Goal: Task Accomplishment & Management: Manage account settings

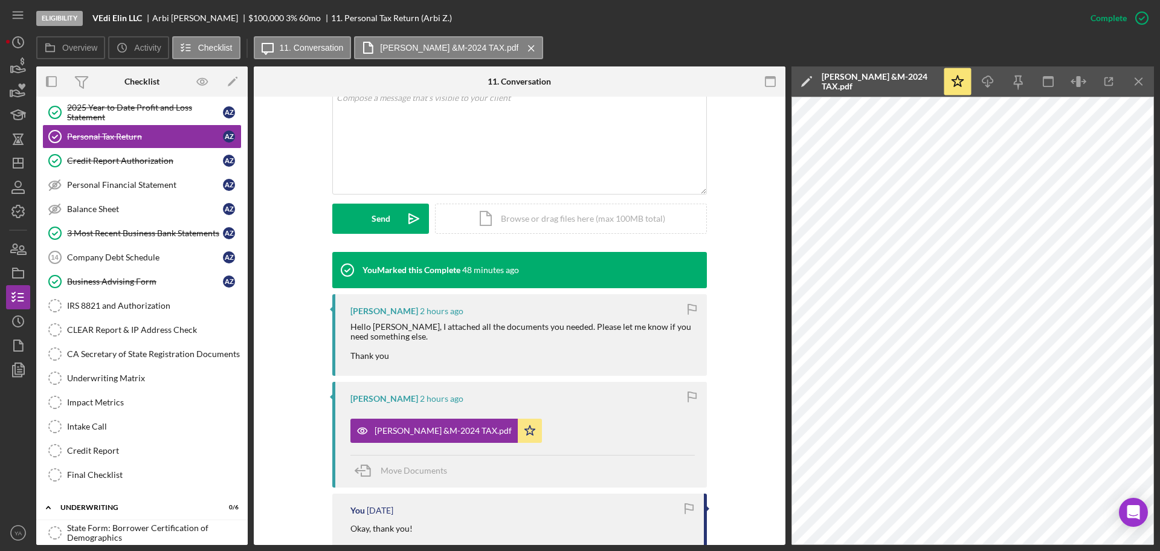
scroll to position [151, 0]
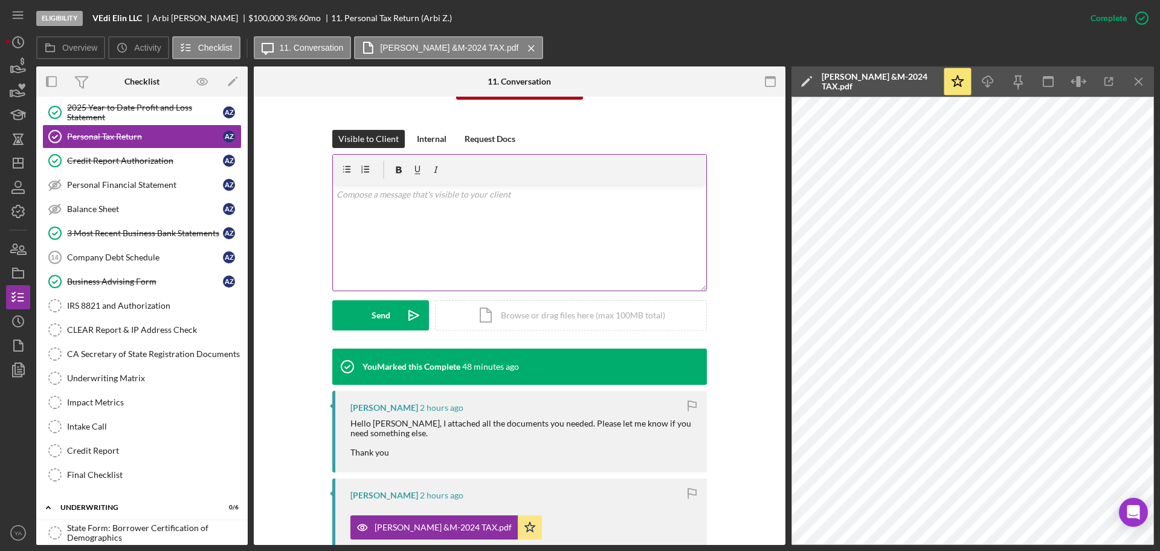
click at [570, 252] on div "v Color teal Color pink Remove color Add row above Add row below Add column bef…" at bounding box center [519, 238] width 373 height 106
click at [546, 190] on p "Thank you so much, only the debt schedule is left now." at bounding box center [519, 194] width 367 height 13
click at [401, 318] on icon "Icon/icon-invite-send" at bounding box center [414, 315] width 30 height 30
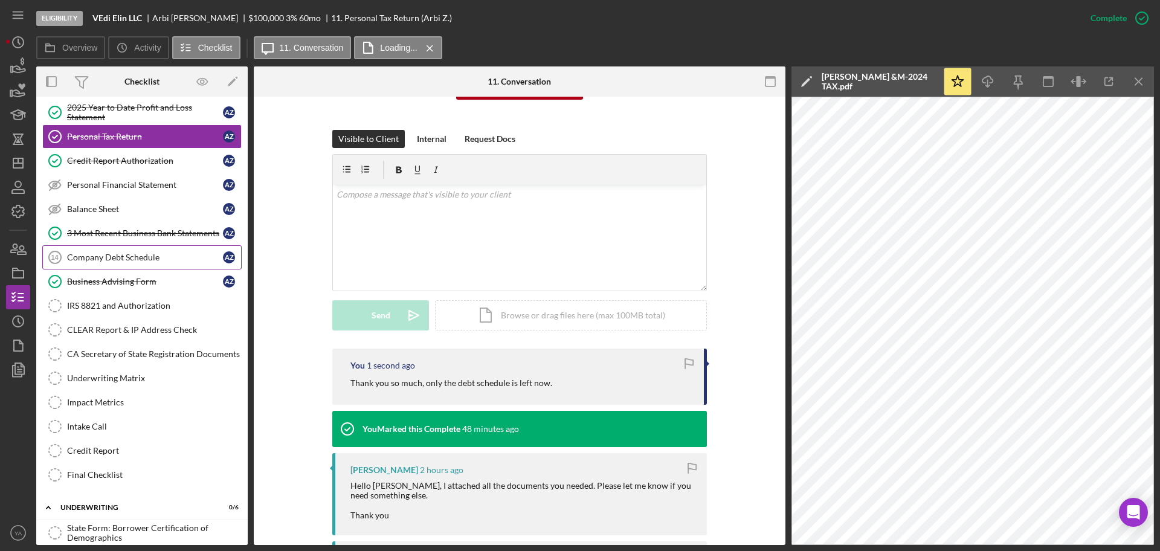
click at [168, 259] on div "Company Debt Schedule" at bounding box center [145, 258] width 156 height 10
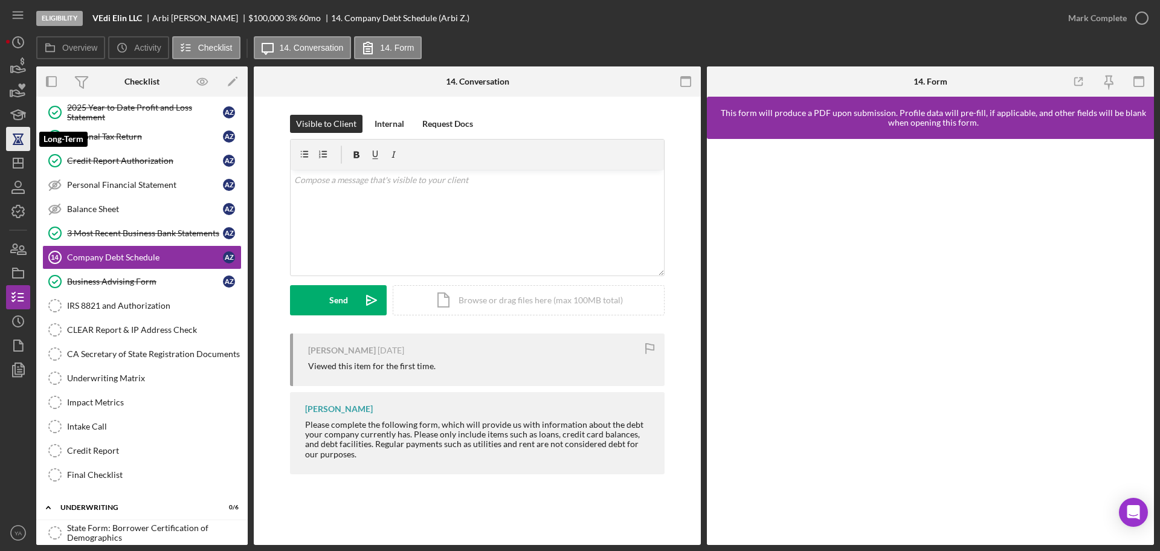
click at [19, 147] on icon "button" at bounding box center [18, 139] width 30 height 30
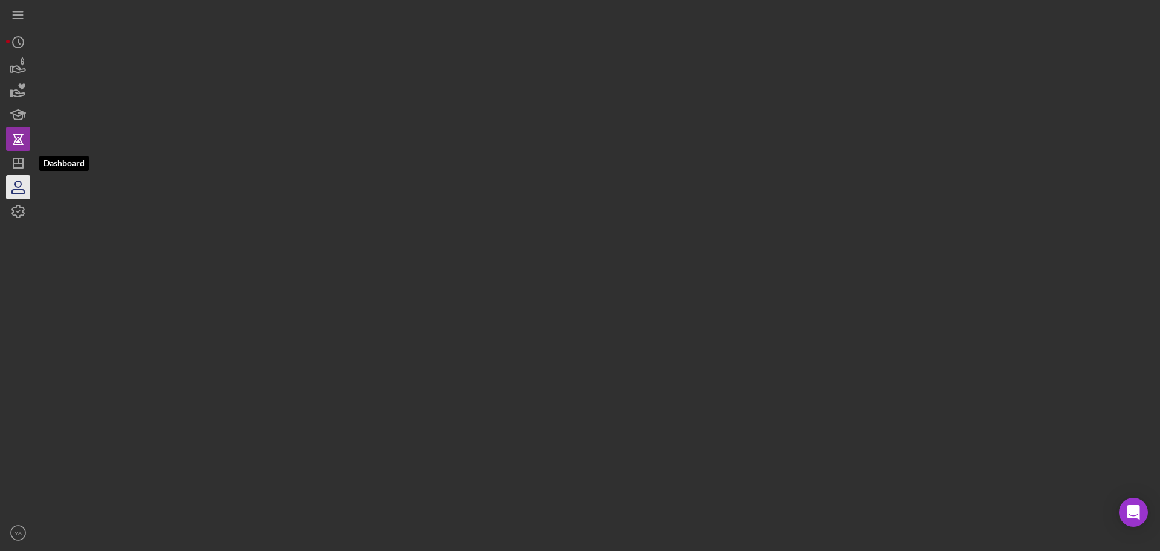
click at [13, 175] on icon "button" at bounding box center [18, 187] width 30 height 30
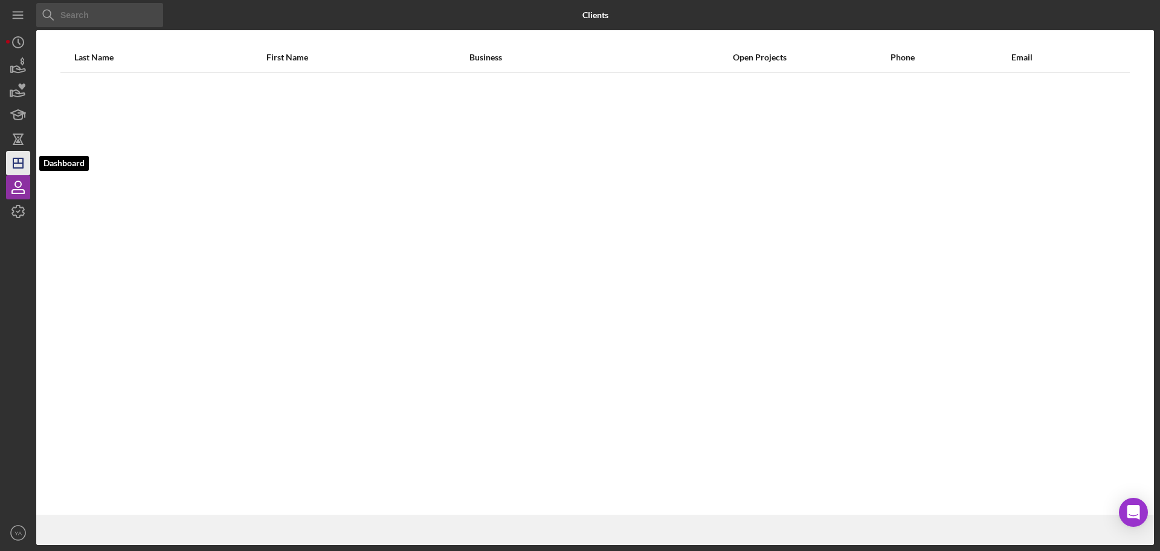
click at [16, 166] on icon "Icon/Dashboard" at bounding box center [18, 163] width 30 height 30
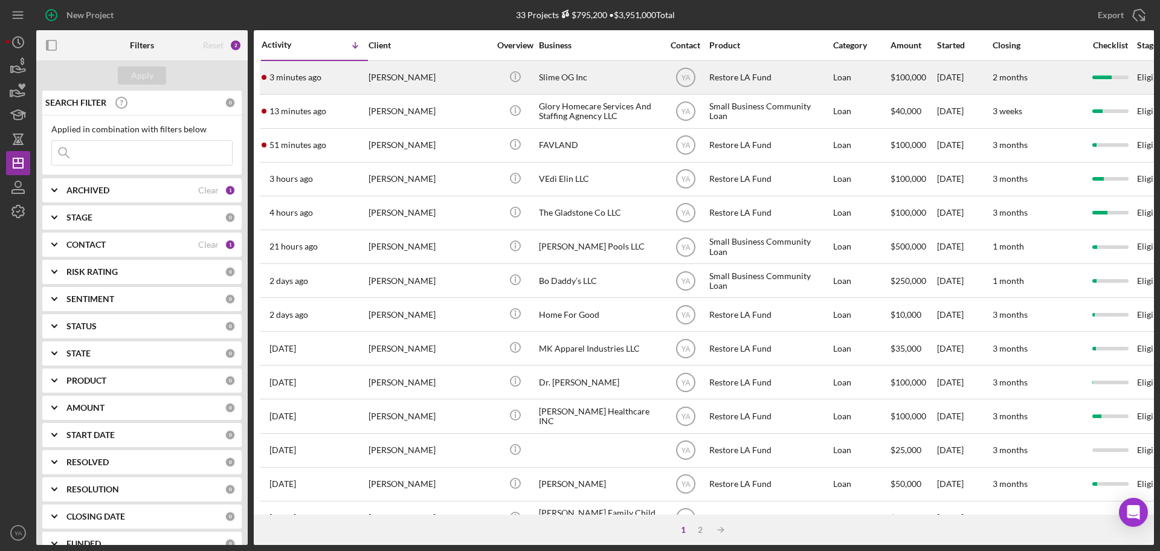
click at [599, 81] on div "Slime OG Inc" at bounding box center [599, 78] width 121 height 32
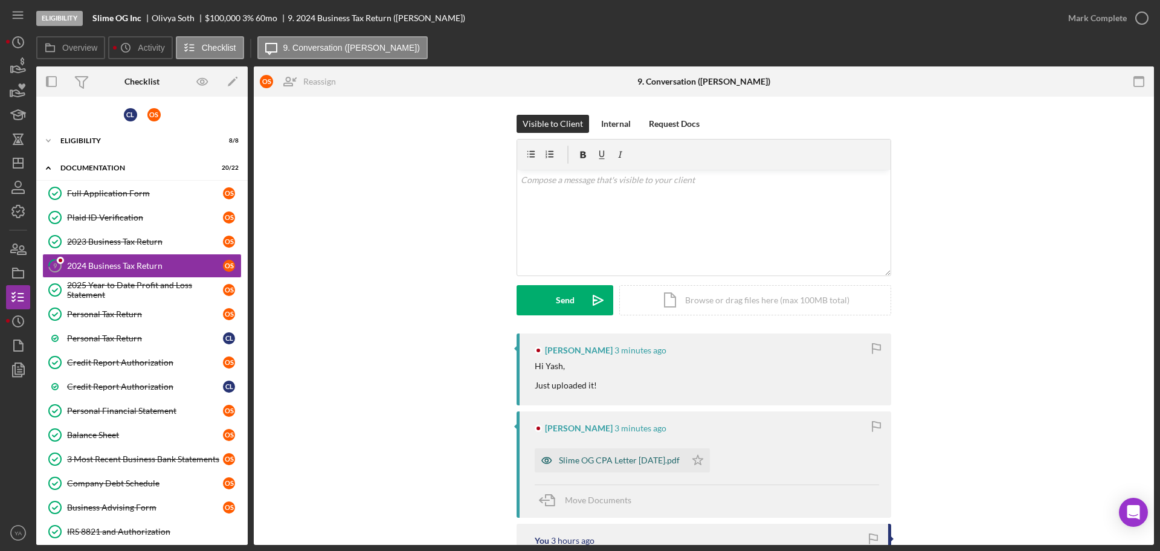
click at [606, 463] on div "Slime OG CPA Letter [DATE].pdf" at bounding box center [619, 460] width 121 height 10
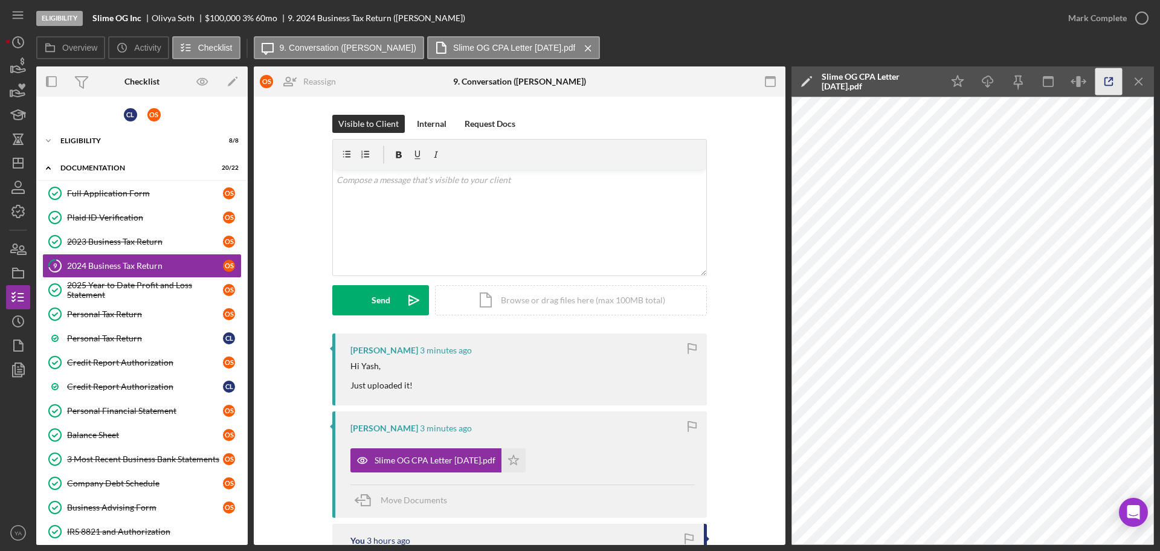
click at [1106, 85] on icon "button" at bounding box center [1109, 82] width 8 height 8
click at [501, 460] on div "Slime OG CPA Letter [DATE].pdf" at bounding box center [425, 460] width 151 height 24
click at [515, 459] on polygon "button" at bounding box center [514, 460] width 10 height 10
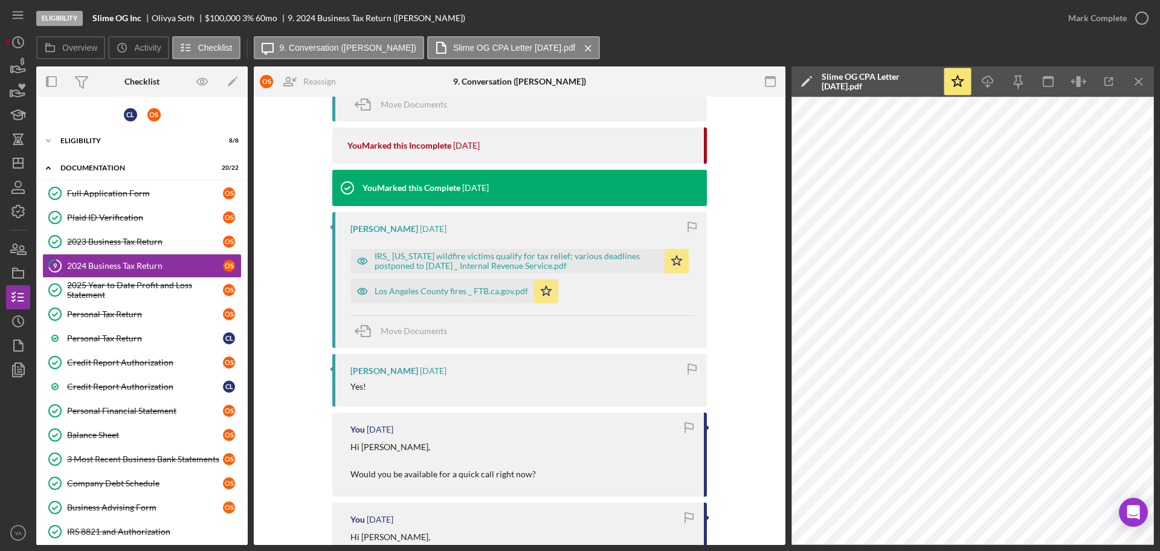
scroll to position [755, 0]
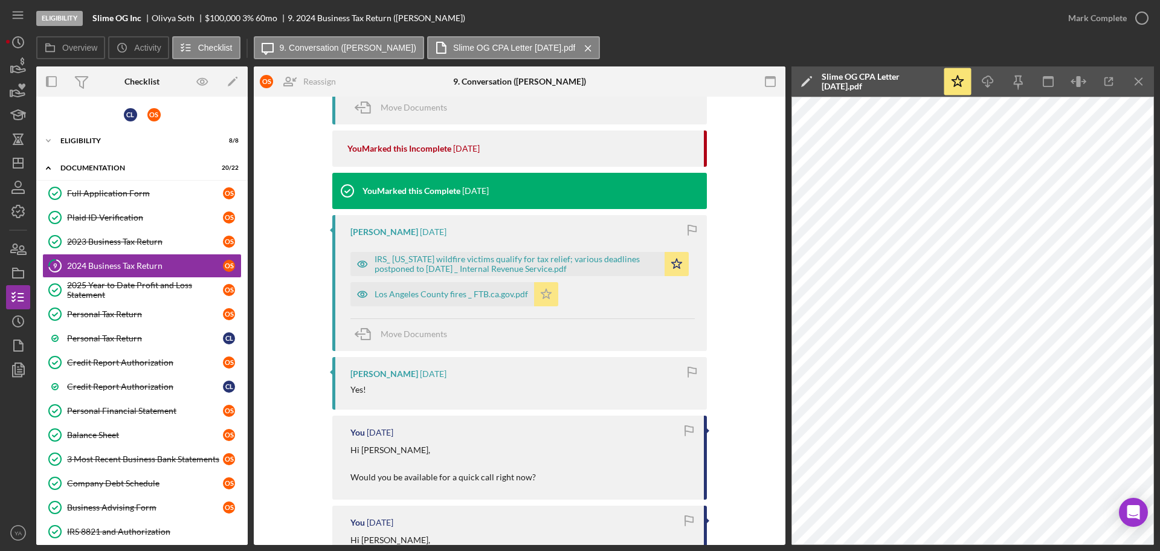
click at [547, 305] on icon "Icon/Star" at bounding box center [546, 294] width 24 height 24
click at [680, 269] on icon "Icon/Star" at bounding box center [676, 264] width 24 height 24
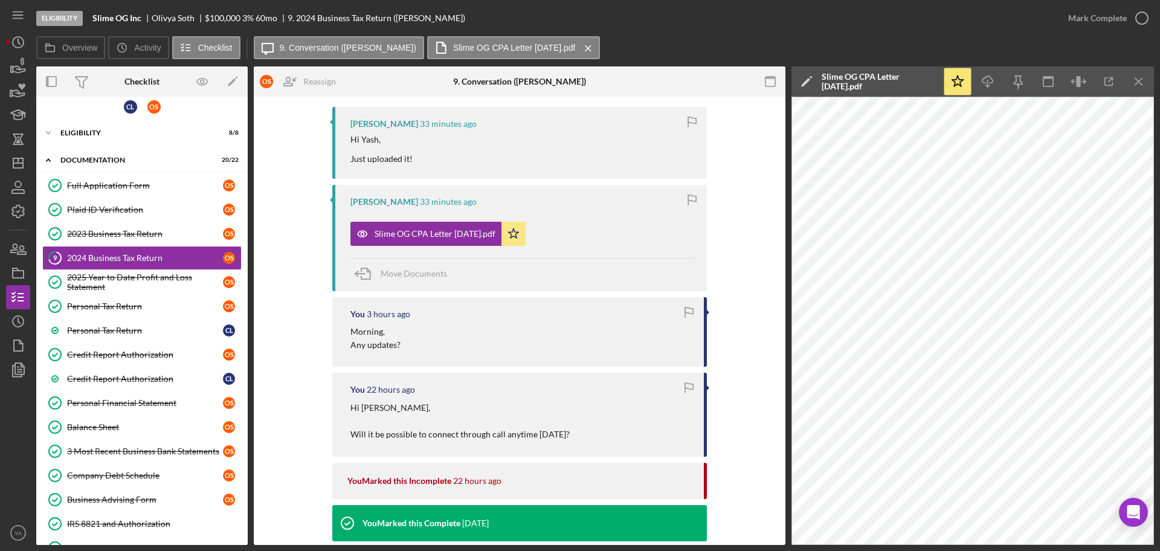
scroll to position [0, 0]
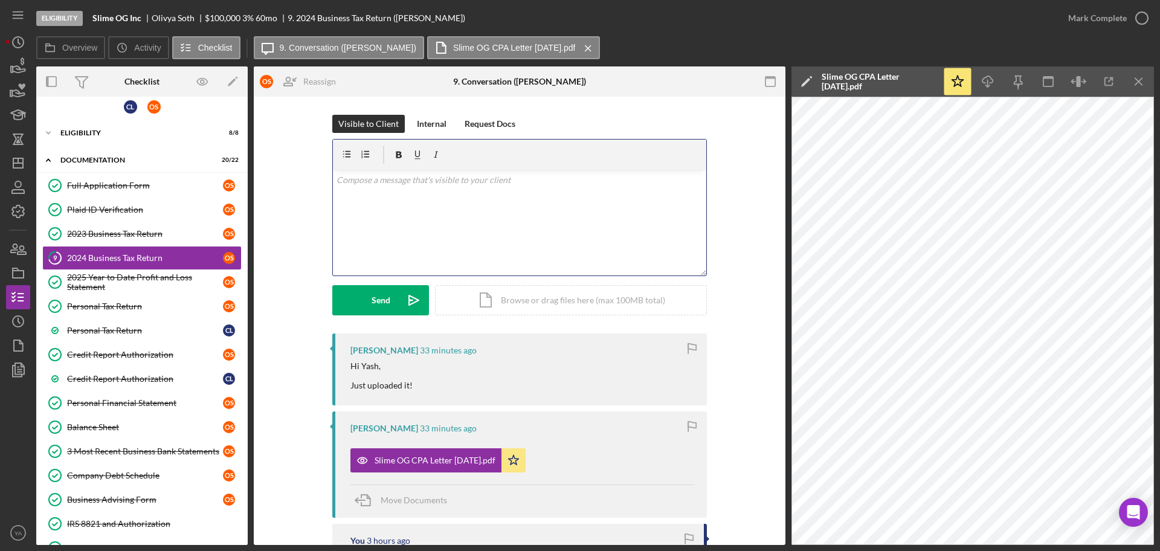
click at [509, 209] on div "v Color teal Color pink Remove color Add row above Add row below Add column bef…" at bounding box center [519, 223] width 373 height 106
click at [368, 289] on button "Send Icon/icon-invite-send" at bounding box center [380, 300] width 97 height 30
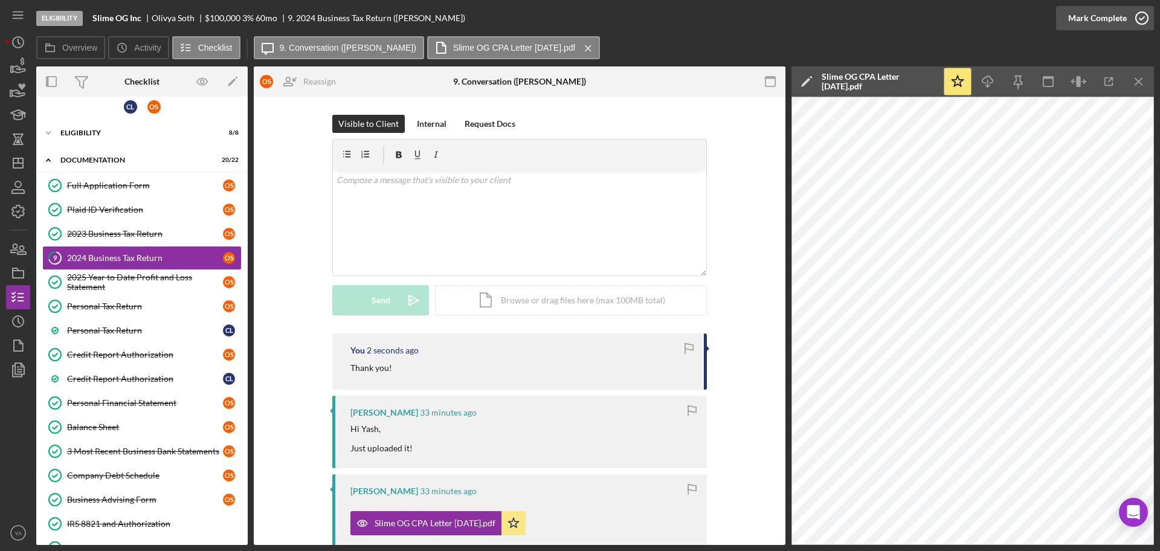
click at [1141, 8] on icon "button" at bounding box center [1142, 18] width 30 height 30
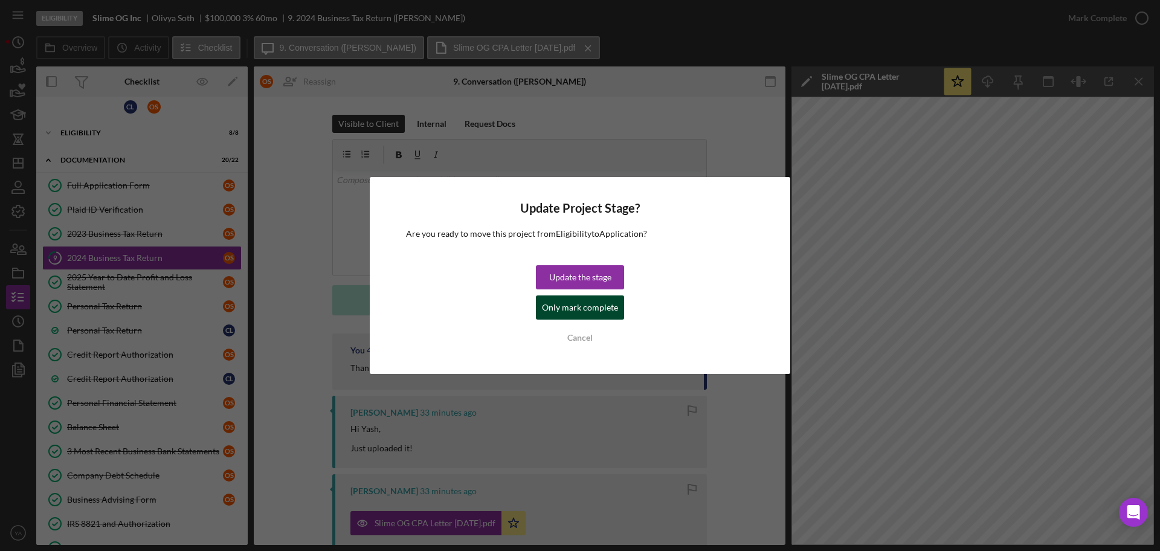
click at [599, 312] on div "Only mark complete" at bounding box center [580, 307] width 76 height 24
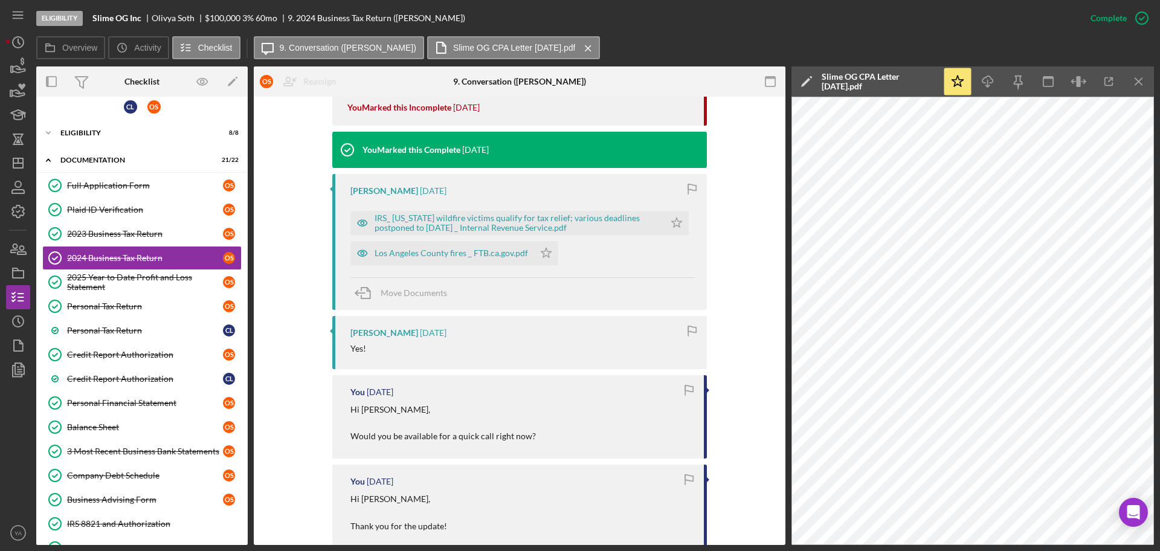
scroll to position [1081, 0]
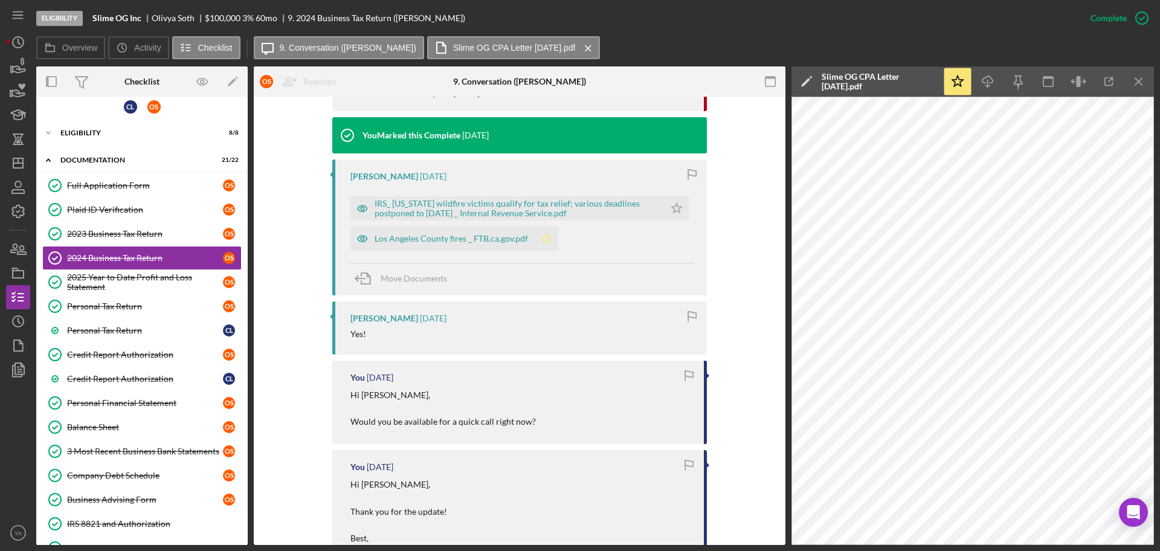
click at [547, 240] on icon "Icon/Star" at bounding box center [546, 239] width 24 height 24
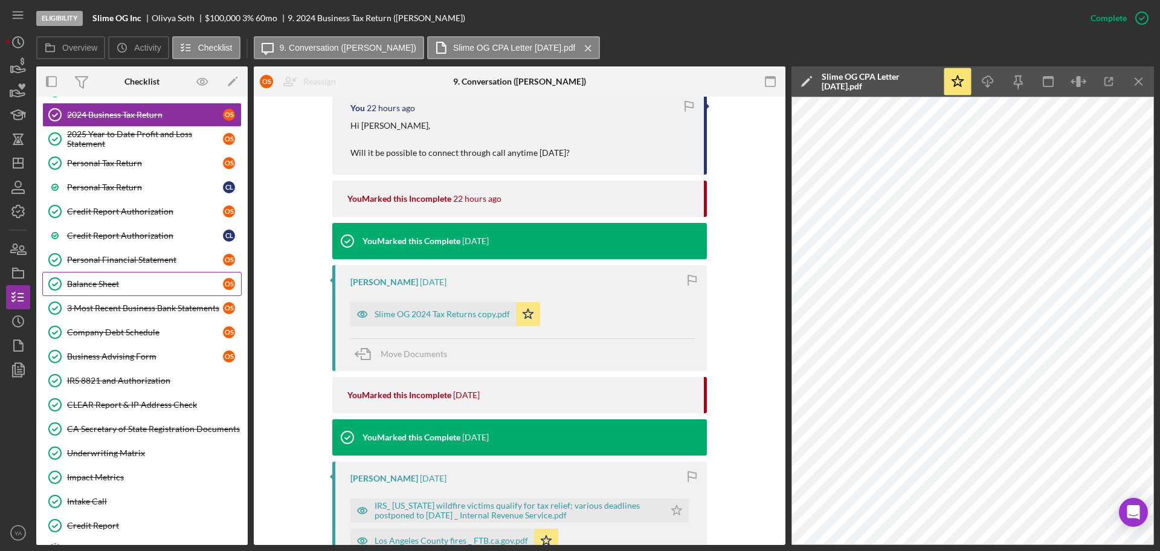
scroll to position [234, 0]
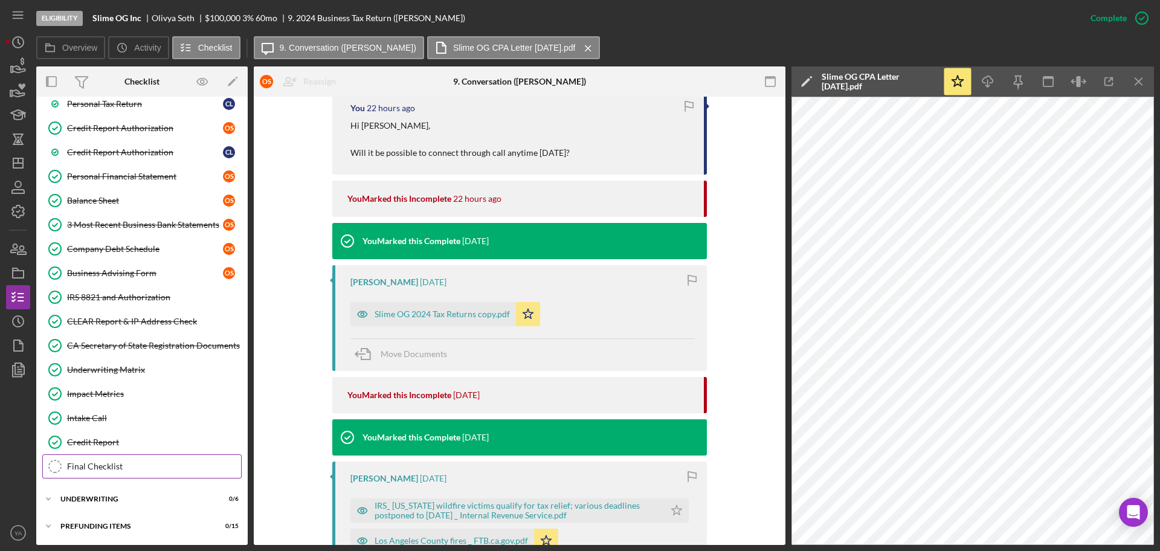
click at [92, 455] on link "Final Checklist Final Checklist" at bounding box center [141, 466] width 199 height 24
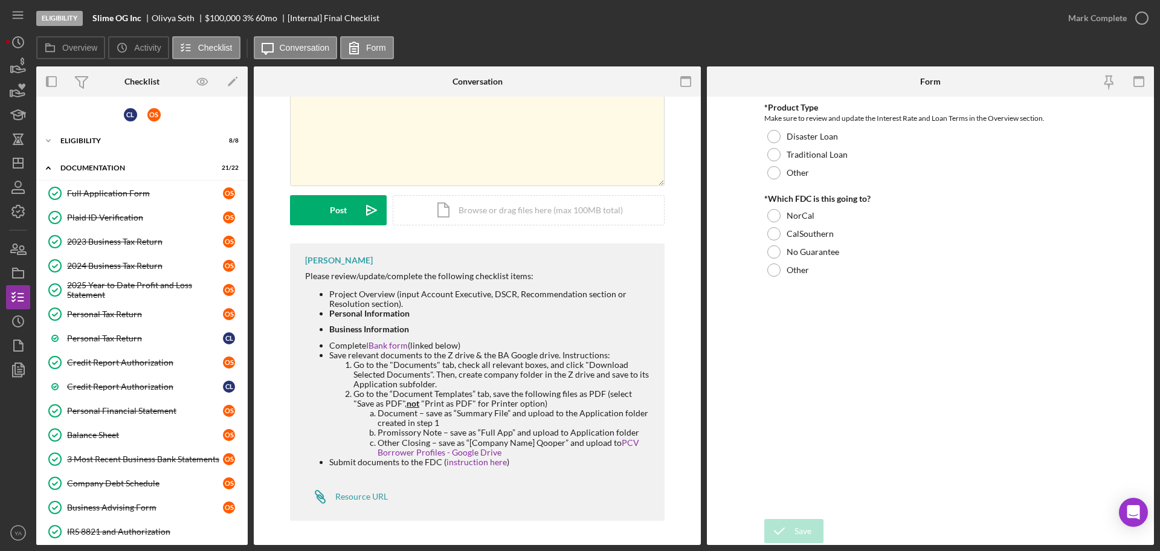
click at [109, 97] on div "C L O S Icon/Expander Eligibility 8 / 8 Icon/Expander Documentation 21 / 22 Ful…" at bounding box center [141, 321] width 211 height 448
click at [95, 133] on div "Icon/Expander Eligibility 8 / 8" at bounding box center [141, 141] width 211 height 24
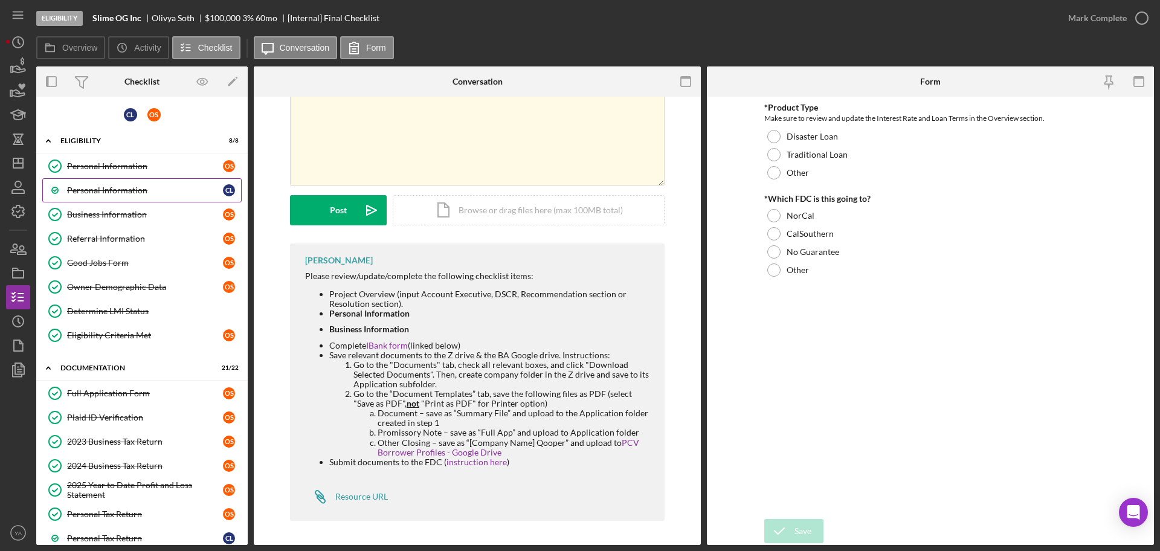
click at [106, 194] on div "Personal Information" at bounding box center [145, 190] width 156 height 10
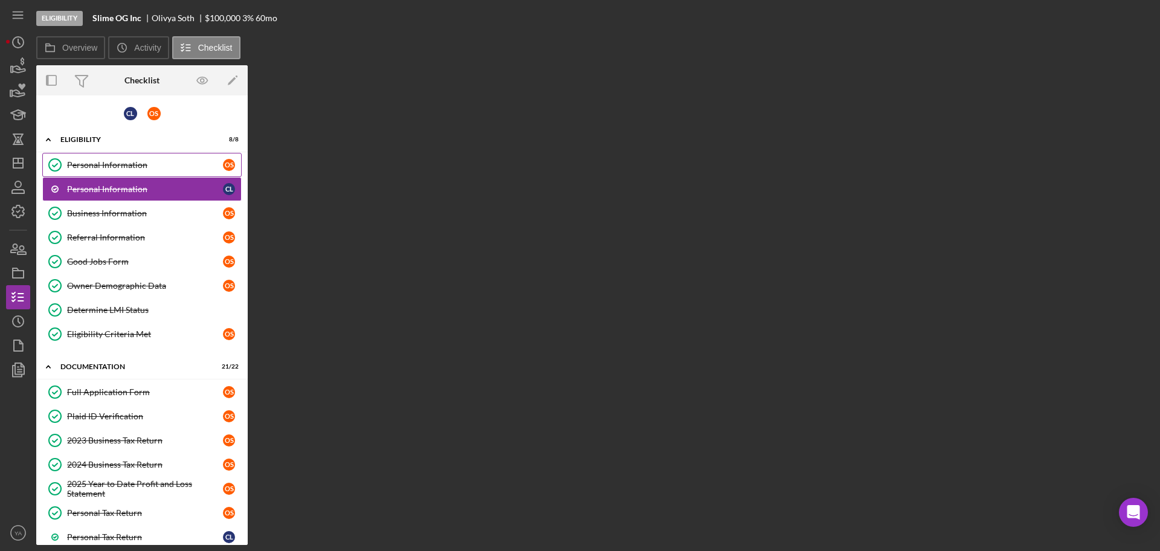
click at [134, 169] on div "Personal Information" at bounding box center [145, 165] width 156 height 10
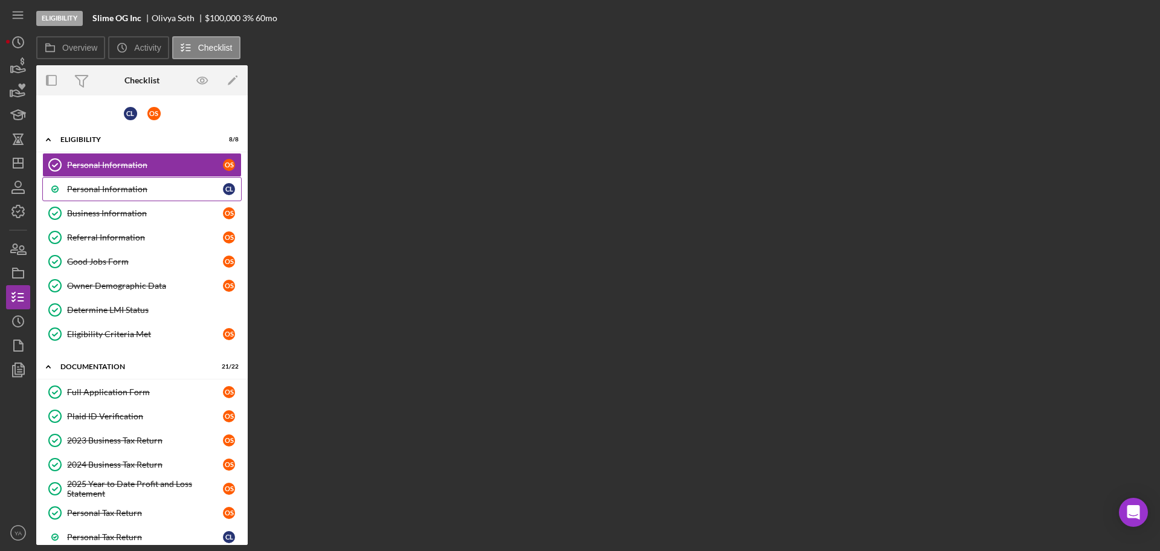
click at [141, 196] on link "Personal Information C L" at bounding box center [141, 189] width 199 height 24
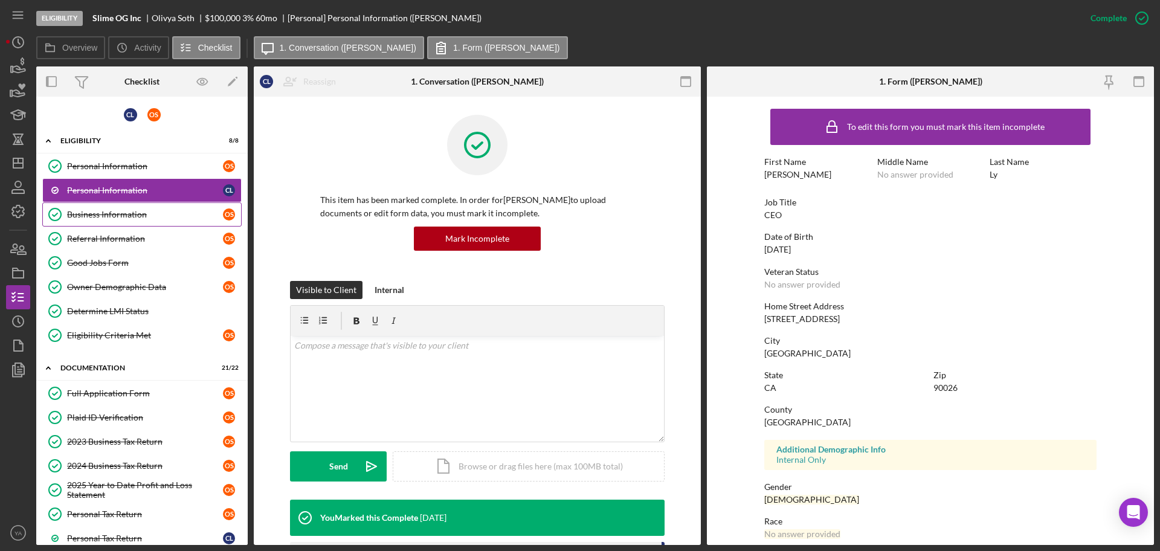
click at [164, 218] on div "Business Information" at bounding box center [145, 215] width 156 height 10
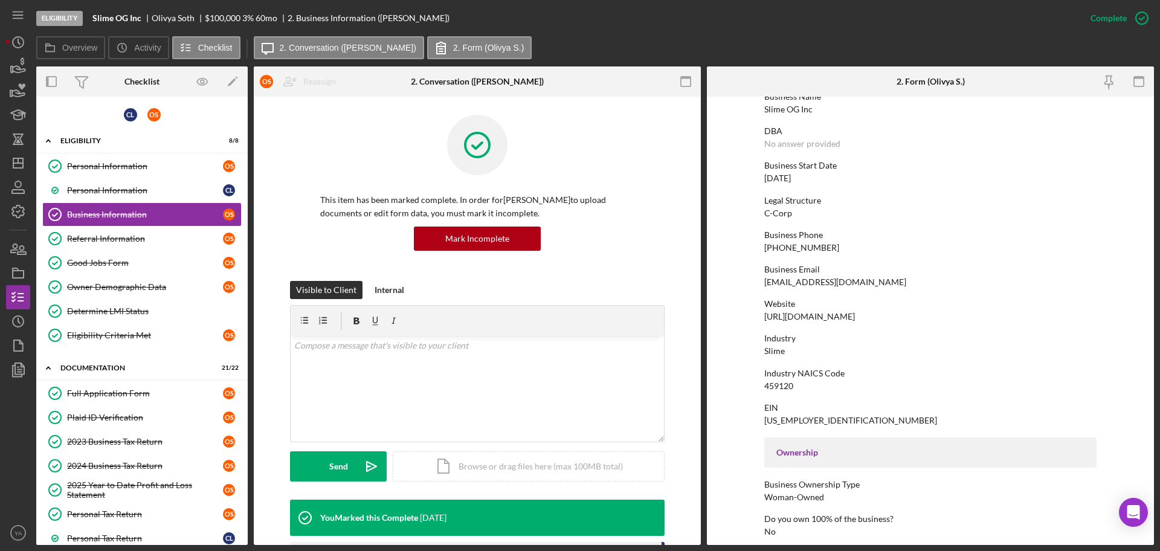
scroll to position [151, 0]
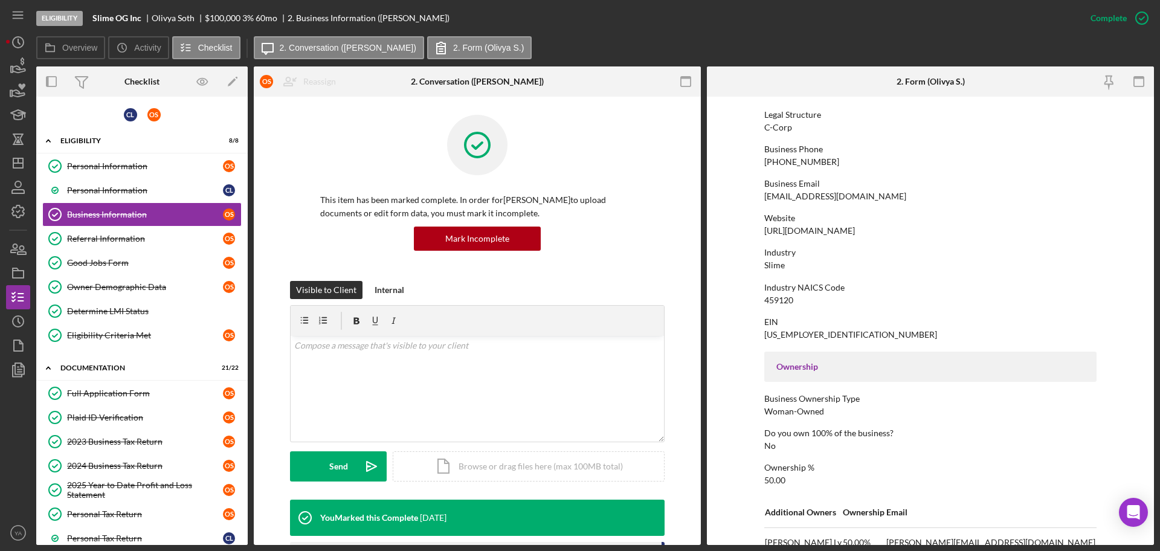
click at [770, 300] on div "459120" at bounding box center [778, 300] width 29 height 10
copy div "459120"
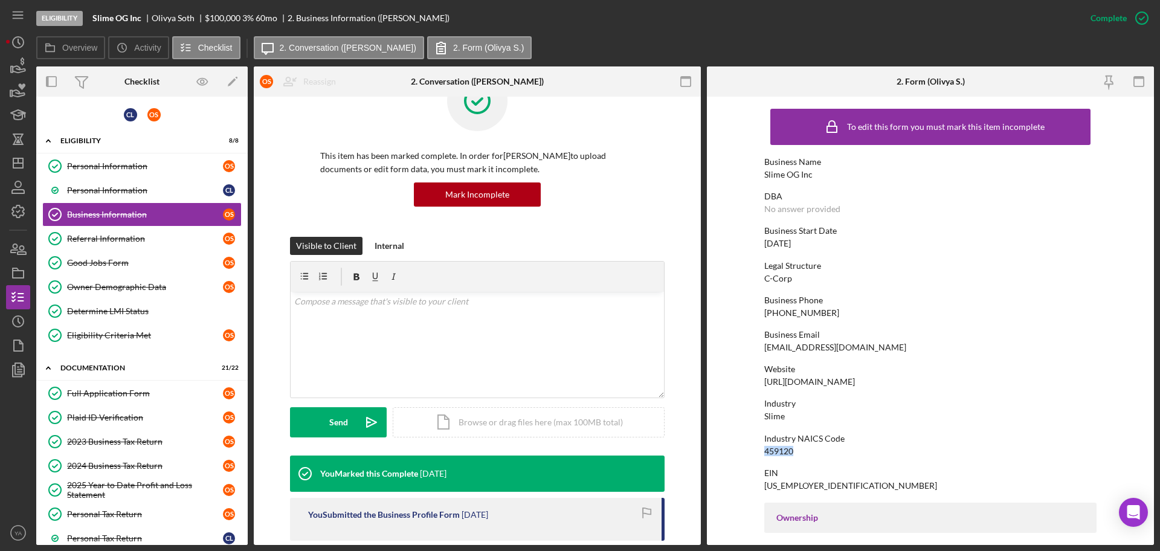
scroll to position [0, 0]
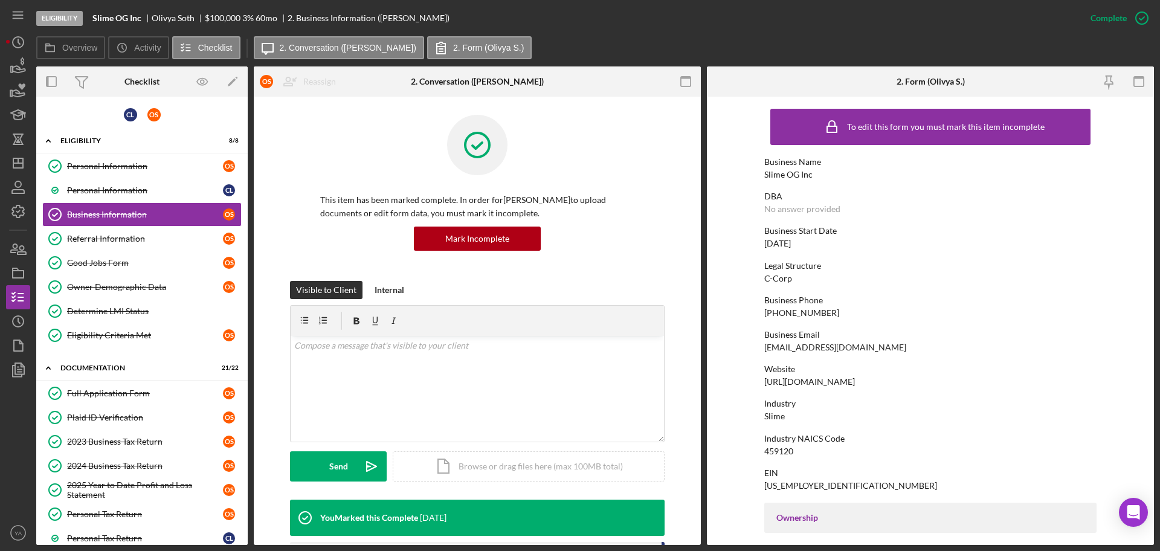
click at [822, 332] on div "Business Email" at bounding box center [930, 335] width 332 height 10
click at [23, 153] on icon "Icon/Dashboard" at bounding box center [18, 163] width 30 height 30
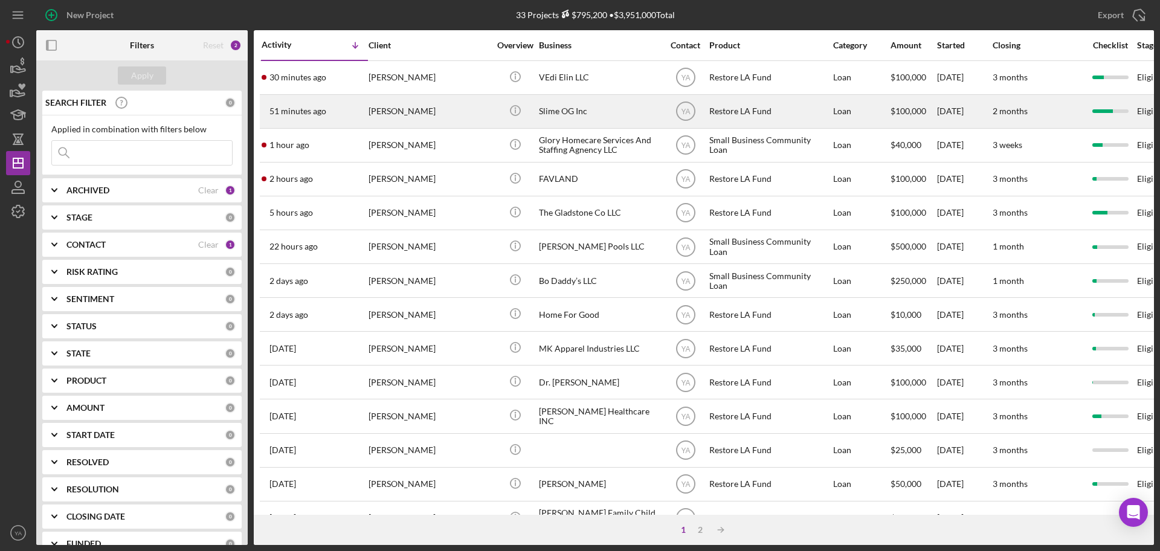
click at [569, 124] on div "Slime OG Inc" at bounding box center [599, 111] width 121 height 32
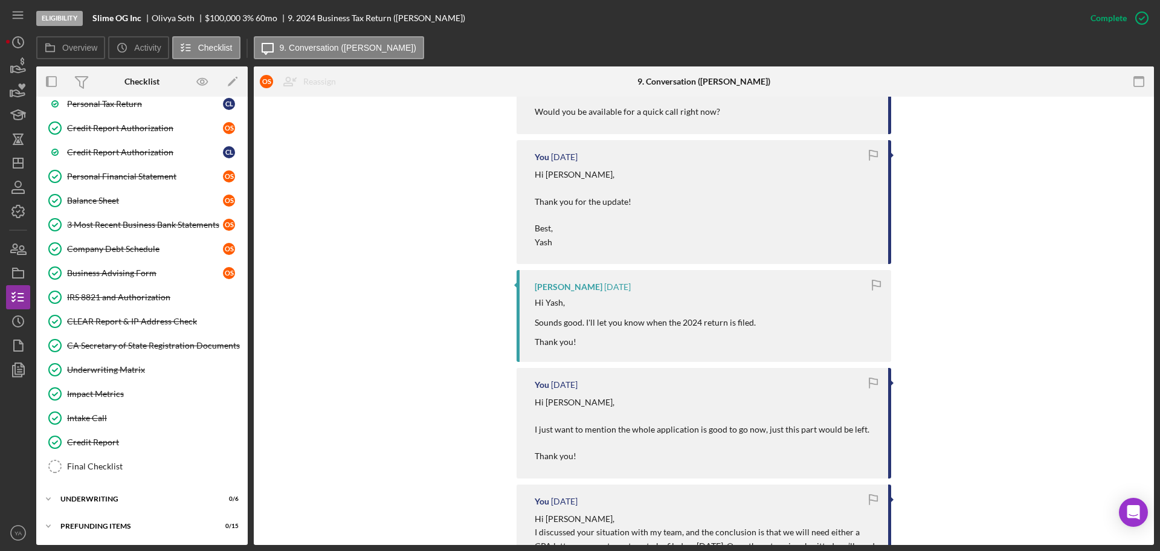
scroll to position [1661, 0]
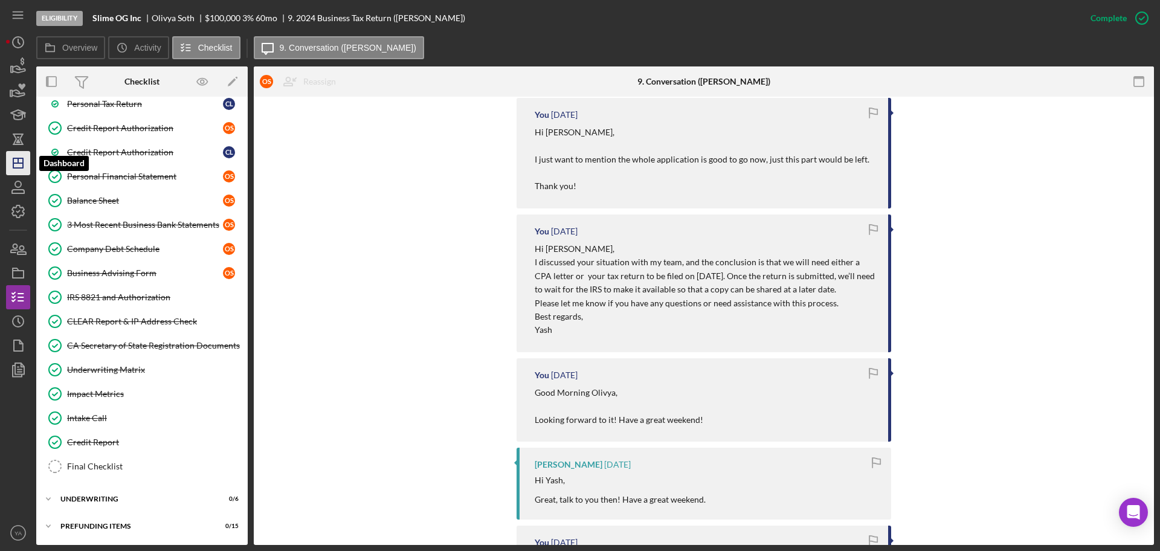
click at [8, 156] on icon "Icon/Dashboard" at bounding box center [18, 163] width 30 height 30
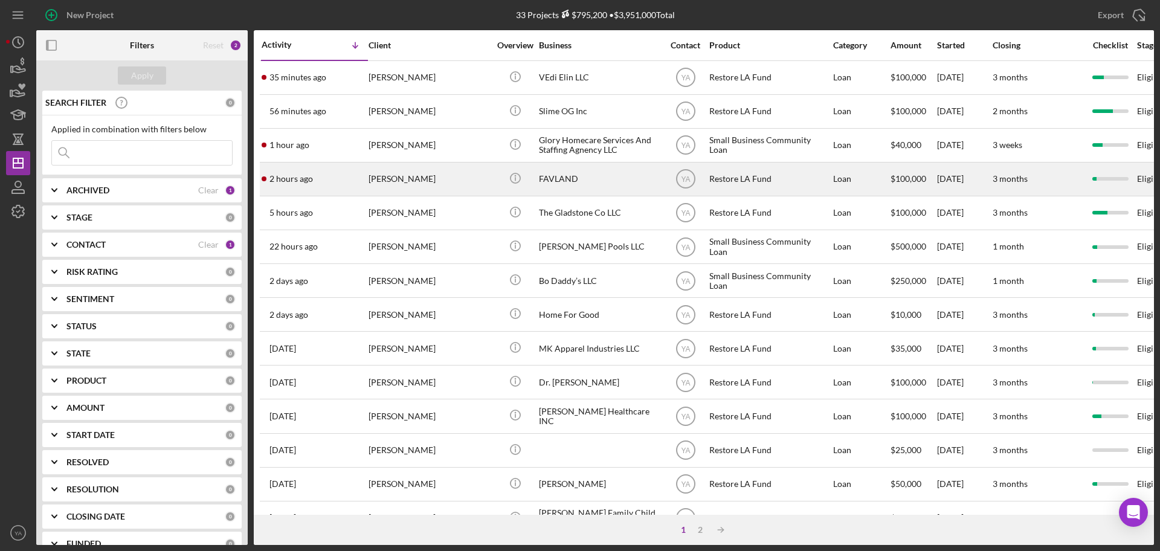
click at [574, 182] on div "FAVLAND" at bounding box center [599, 179] width 121 height 32
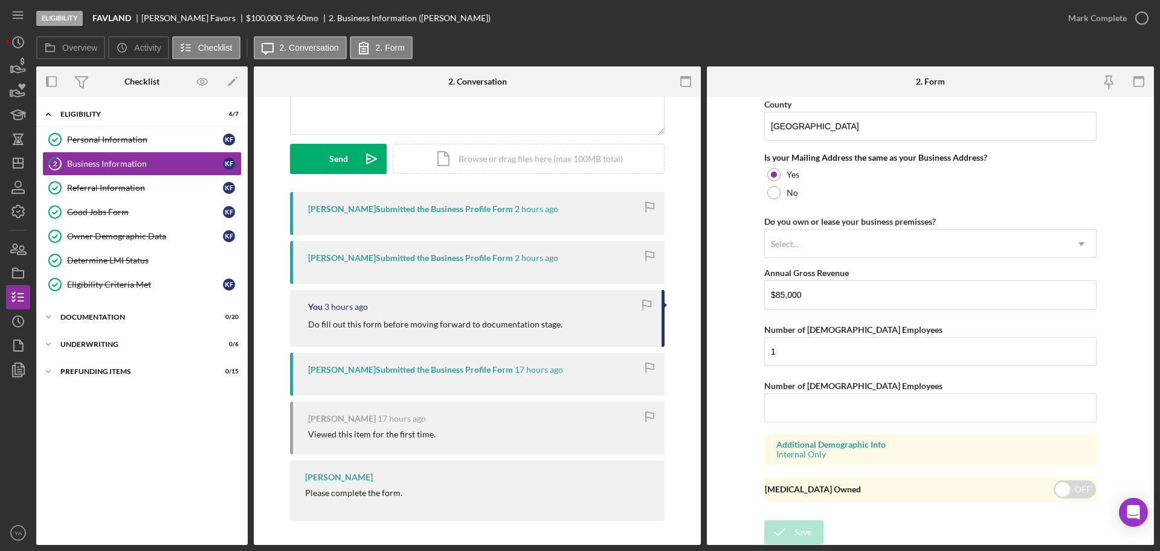
scroll to position [893, 0]
click at [151, 309] on div "Icon/Expander Documentation 0 / 20" at bounding box center [141, 317] width 211 height 24
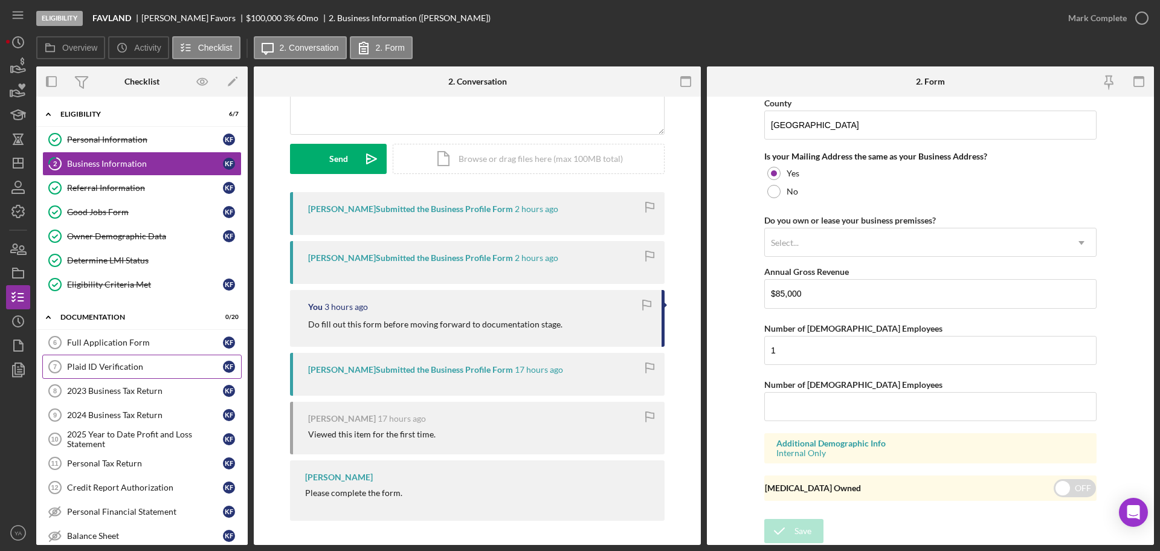
click at [143, 362] on div "Plaid ID Verification" at bounding box center [145, 367] width 156 height 10
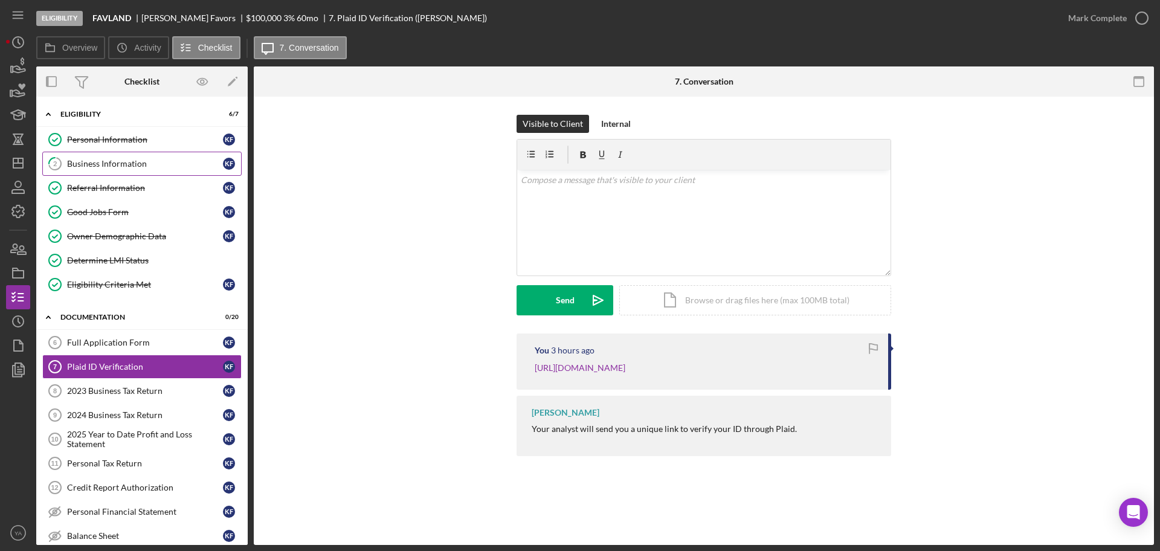
click at [164, 167] on div "Business Information" at bounding box center [145, 164] width 156 height 10
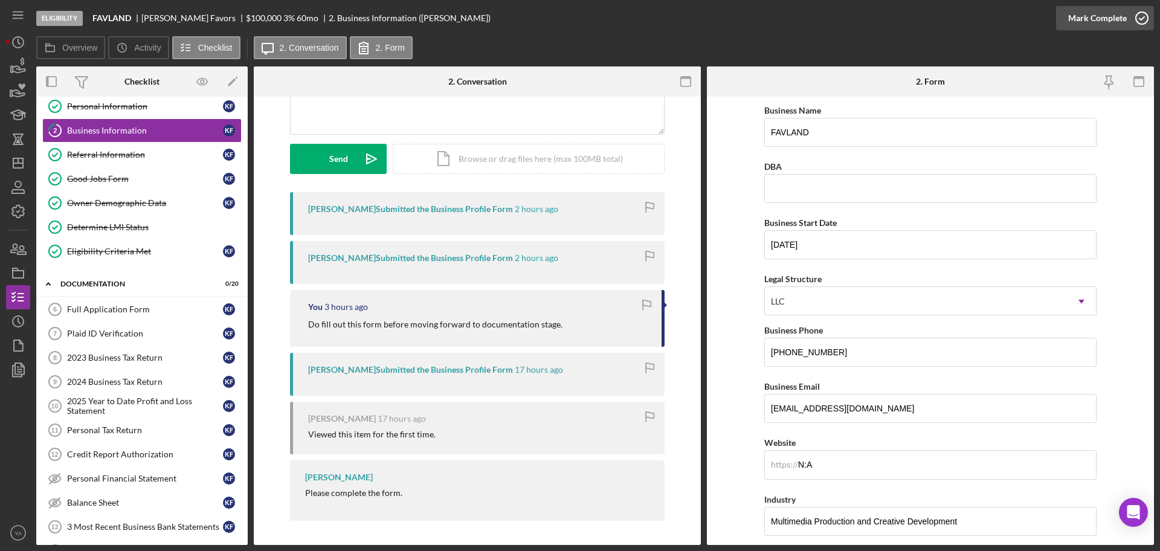
click at [1140, 18] on icon "button" at bounding box center [1142, 18] width 30 height 30
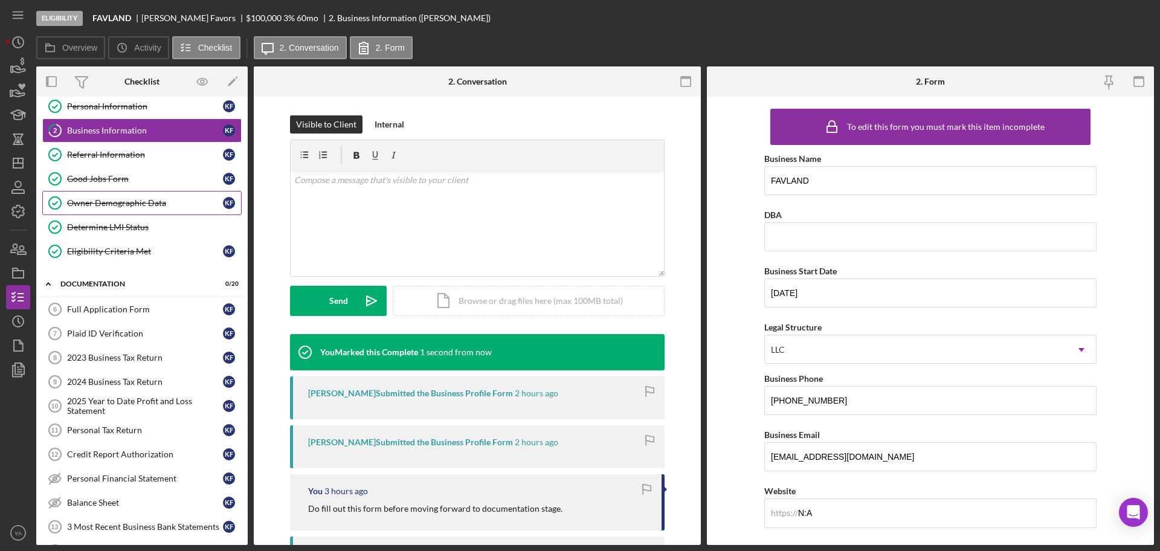
scroll to position [307, 0]
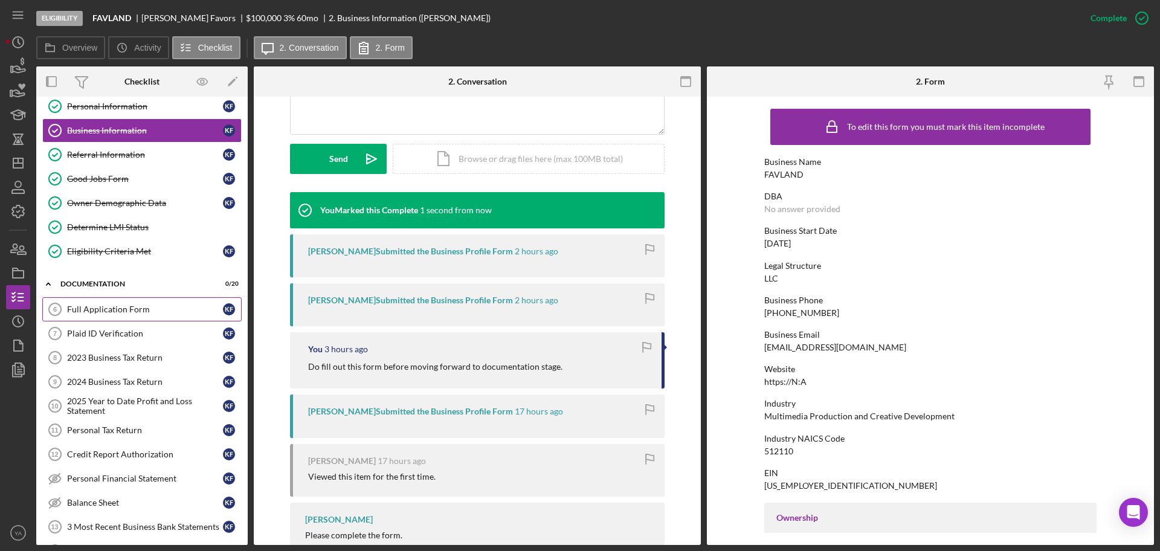
click at [104, 314] on link "Full Application Form 6 Full Application Form K F" at bounding box center [141, 309] width 199 height 24
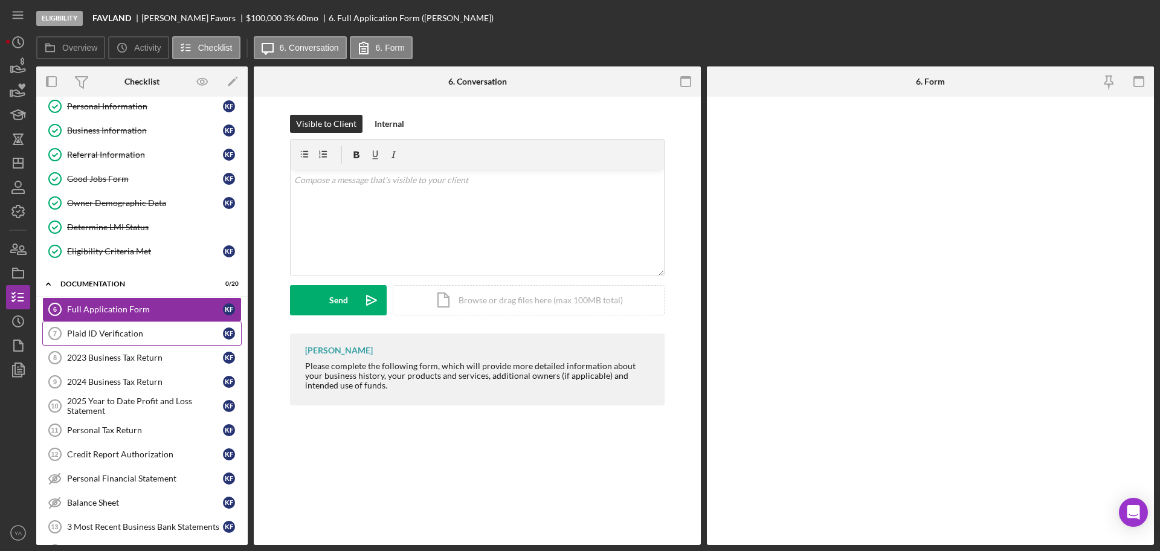
click at [106, 343] on link "Plaid ID Verification 7 Plaid ID Verification K F" at bounding box center [141, 333] width 199 height 24
